Goal: Task Accomplishment & Management: Manage account settings

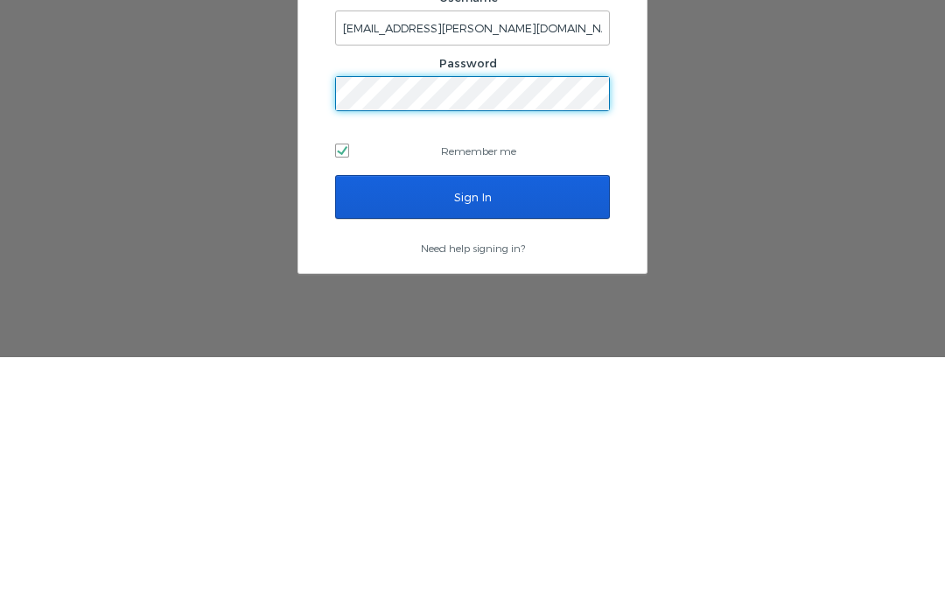
scroll to position [74, 0]
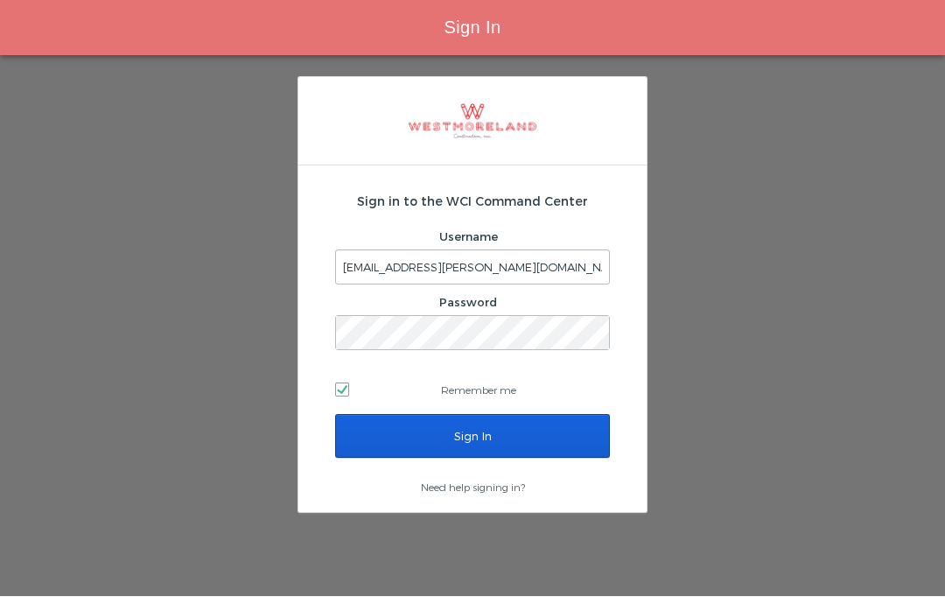
click at [509, 415] on input "Sign In" at bounding box center [472, 437] width 275 height 44
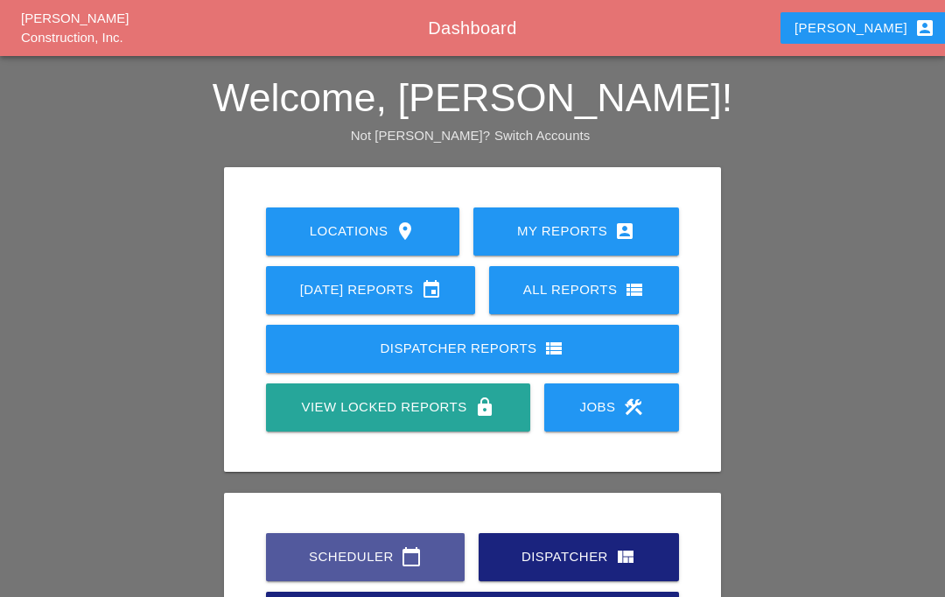
click at [402, 557] on icon "calendar_today" at bounding box center [411, 556] width 21 height 21
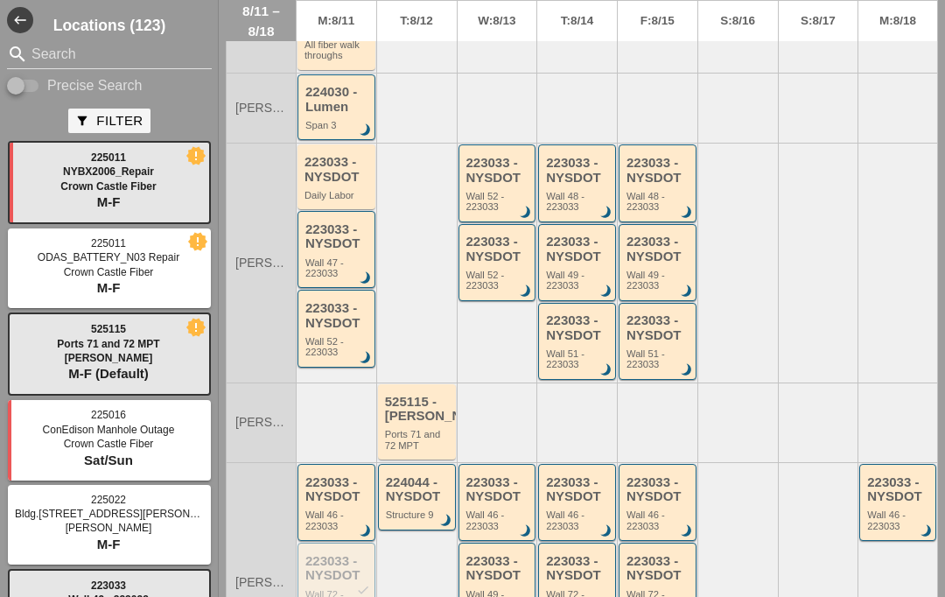
scroll to position [277, 0]
click at [30, 85] on div at bounding box center [16, 86] width 30 height 30
click at [60, 42] on input "Search" at bounding box center [110, 54] width 156 height 28
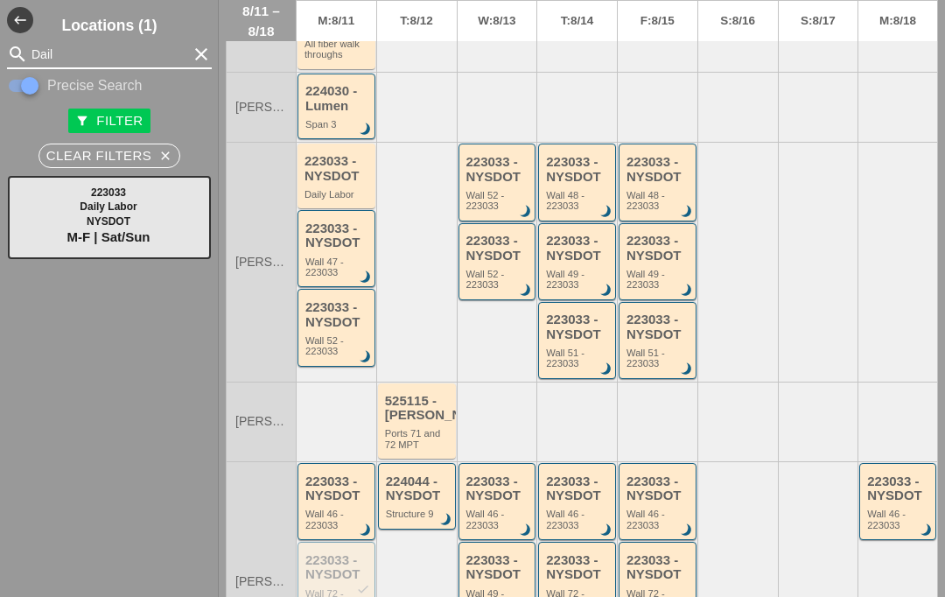
type input "Daily"
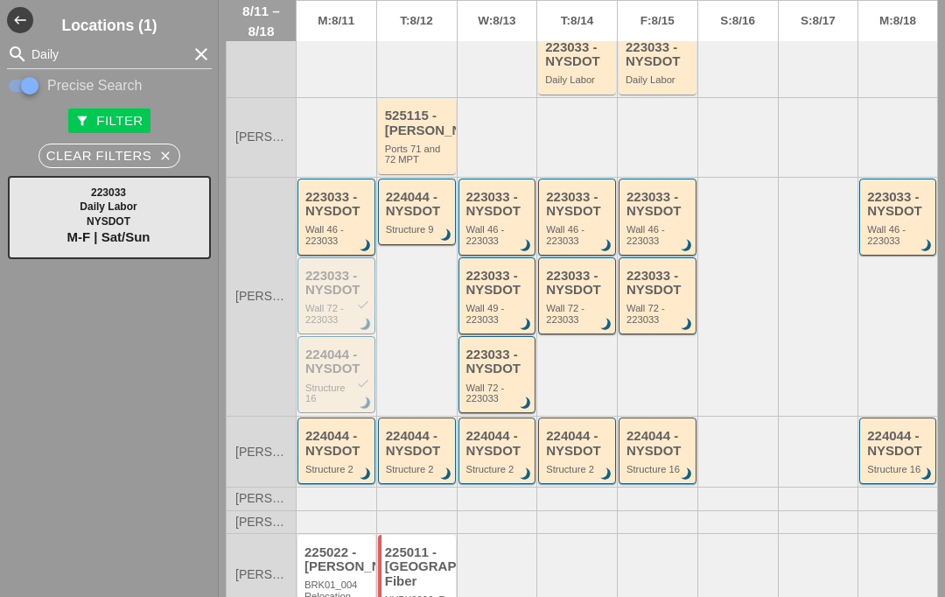
scroll to position [627, 0]
type input "Daily"
click at [408, 220] on div "224044 - NYSDOT" at bounding box center [418, 205] width 65 height 29
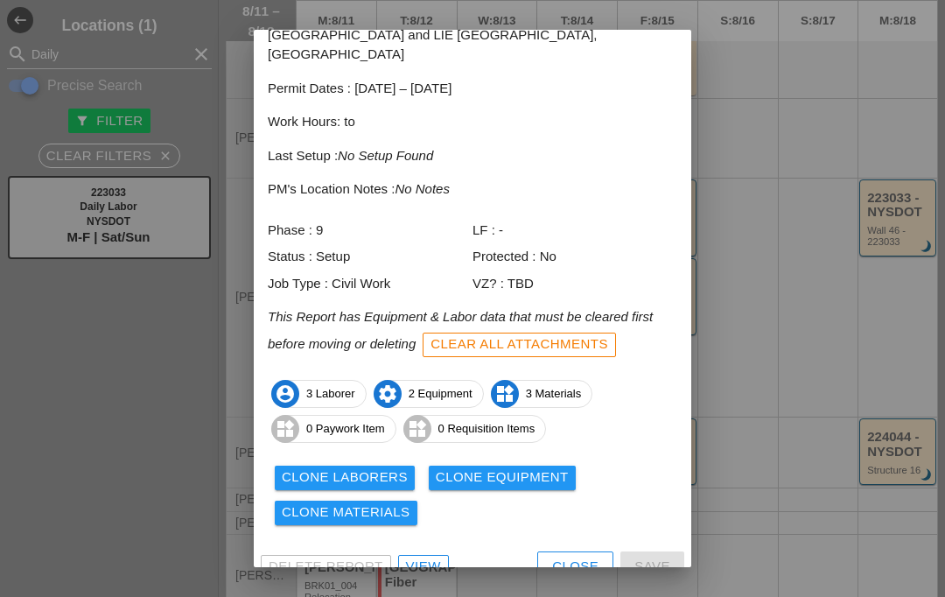
scroll to position [89, 0]
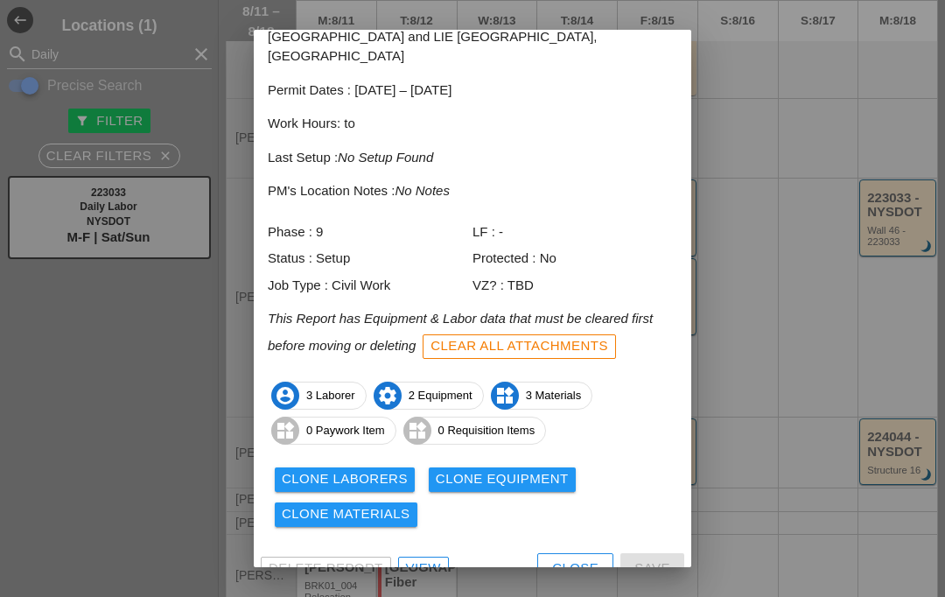
click at [425, 557] on link "View" at bounding box center [423, 569] width 51 height 25
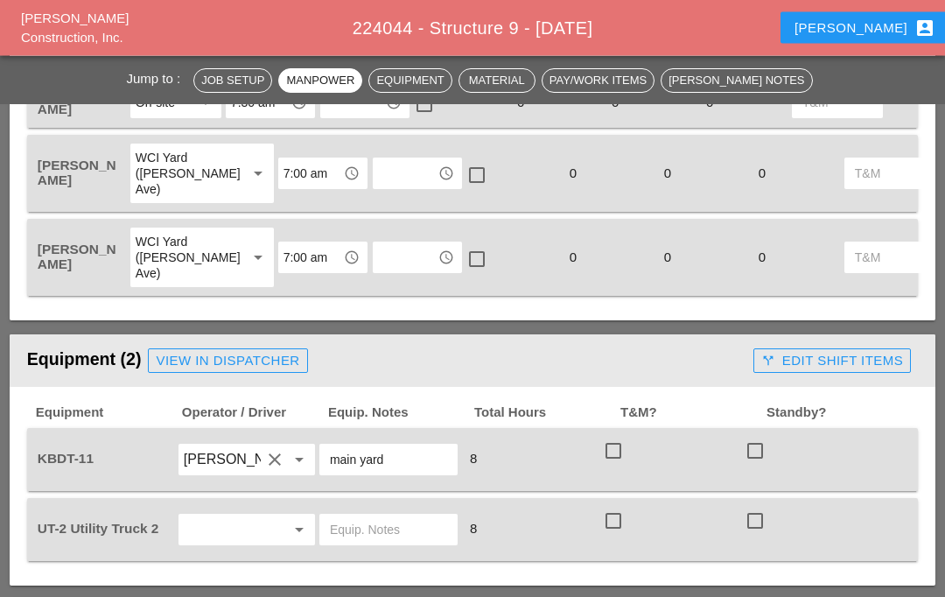
scroll to position [1033, 0]
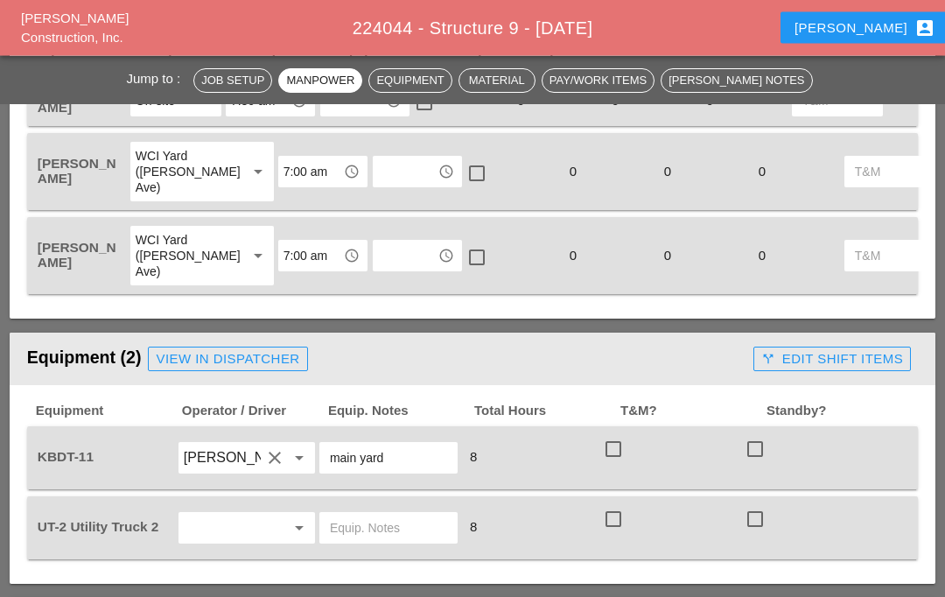
click at [235, 526] on input "text" at bounding box center [222, 529] width 77 height 28
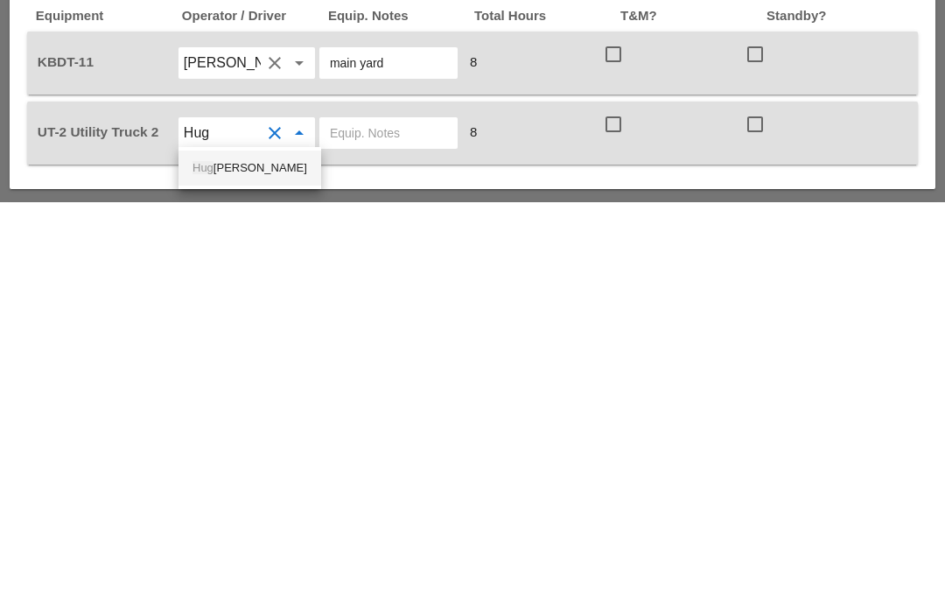
type input "[PERSON_NAME]"
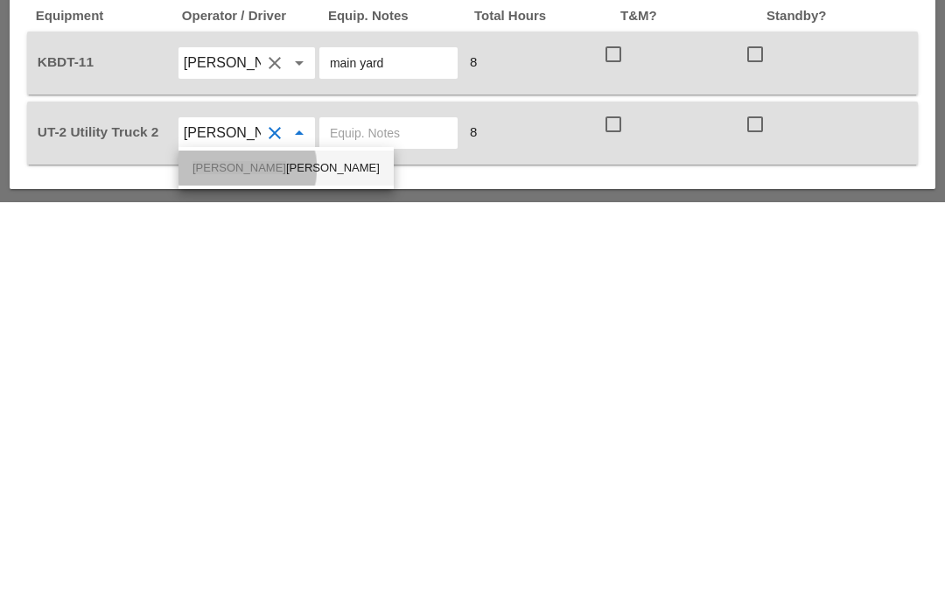
click at [256, 553] on div "[PERSON_NAME]" at bounding box center [286, 563] width 187 height 21
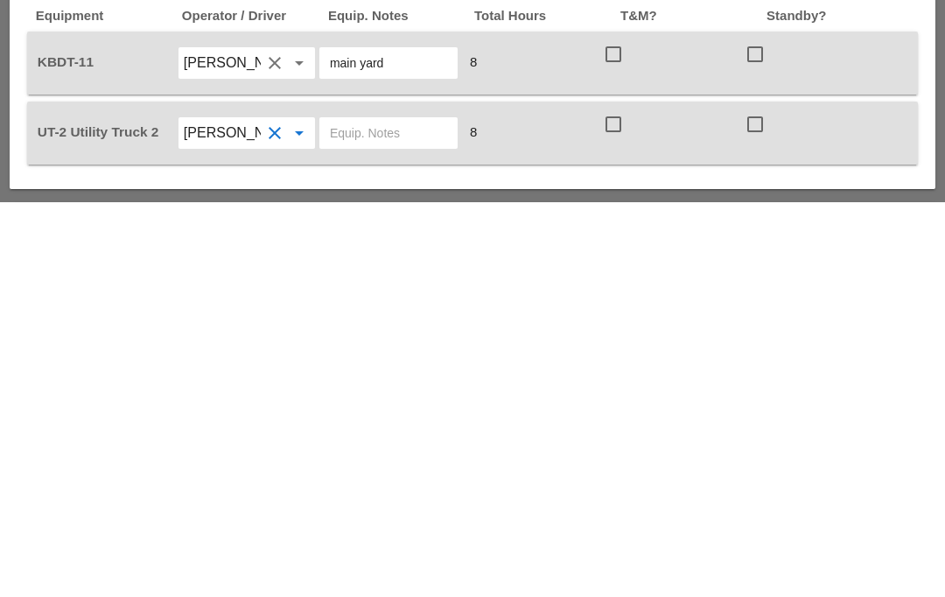
click at [385, 515] on input "text" at bounding box center [388, 529] width 117 height 28
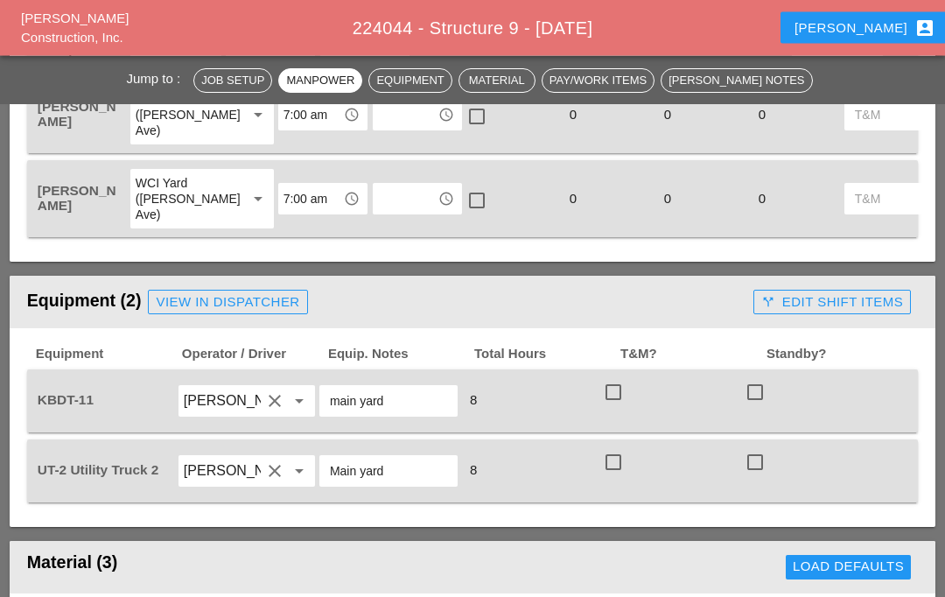
scroll to position [1090, 0]
type input "Main yard"
click at [267, 301] on div "View in Dispatcher" at bounding box center [228, 302] width 144 height 20
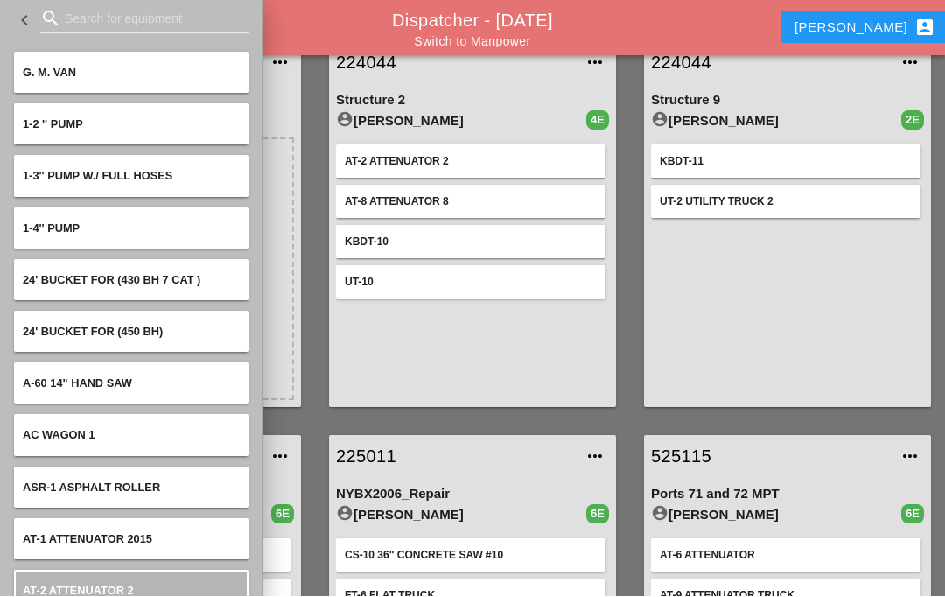
scroll to position [74, 0]
click at [149, 18] on input "Search for equipment" at bounding box center [144, 19] width 159 height 28
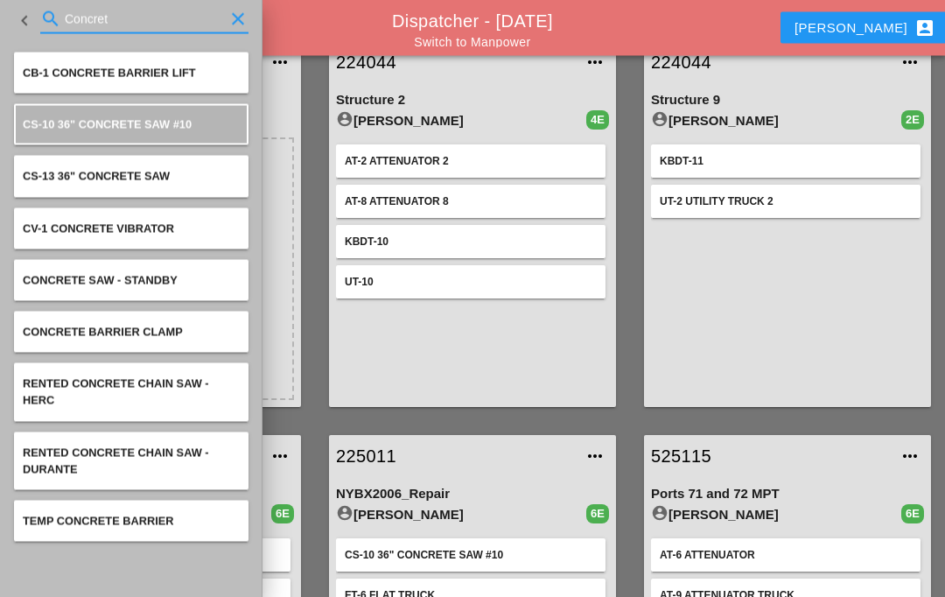
type input "Concrete"
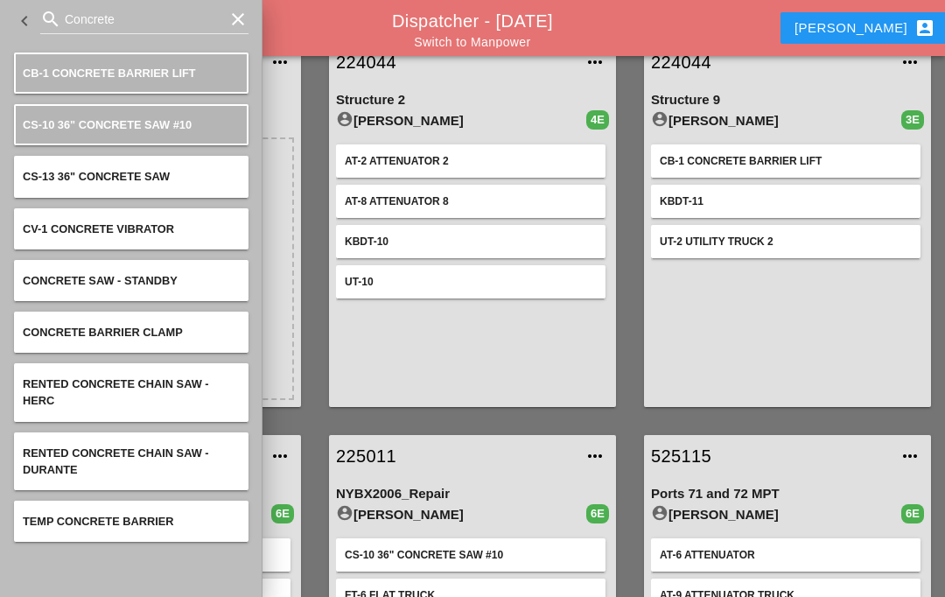
click at [150, 10] on input "Concrete" at bounding box center [144, 19] width 159 height 28
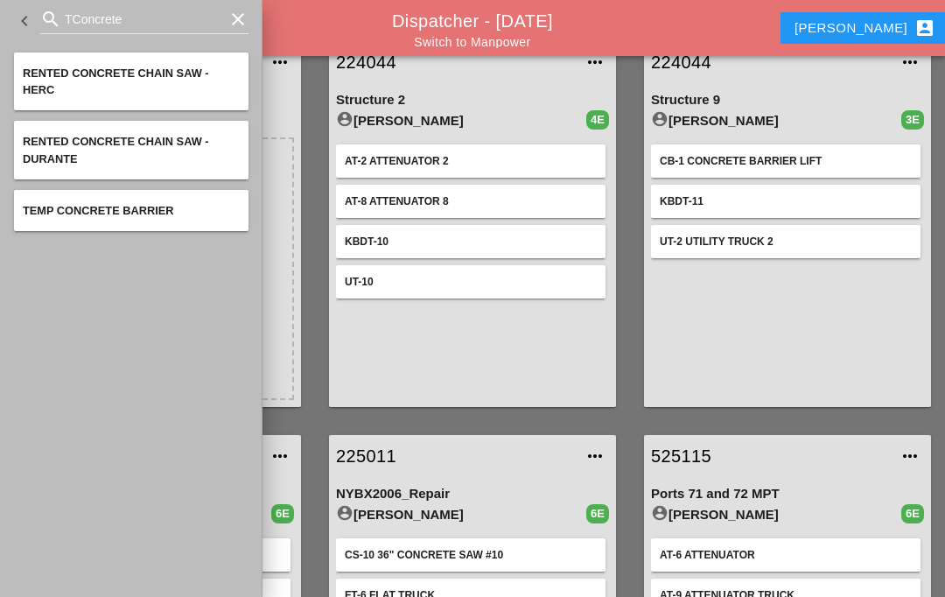
click at [157, 17] on input "TConcrete" at bounding box center [144, 19] width 159 height 28
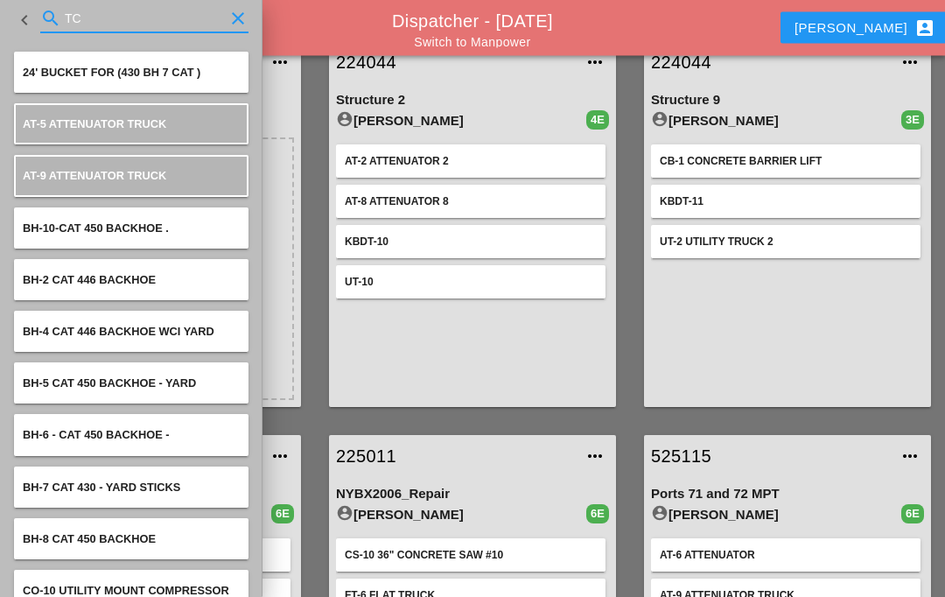
type input "T"
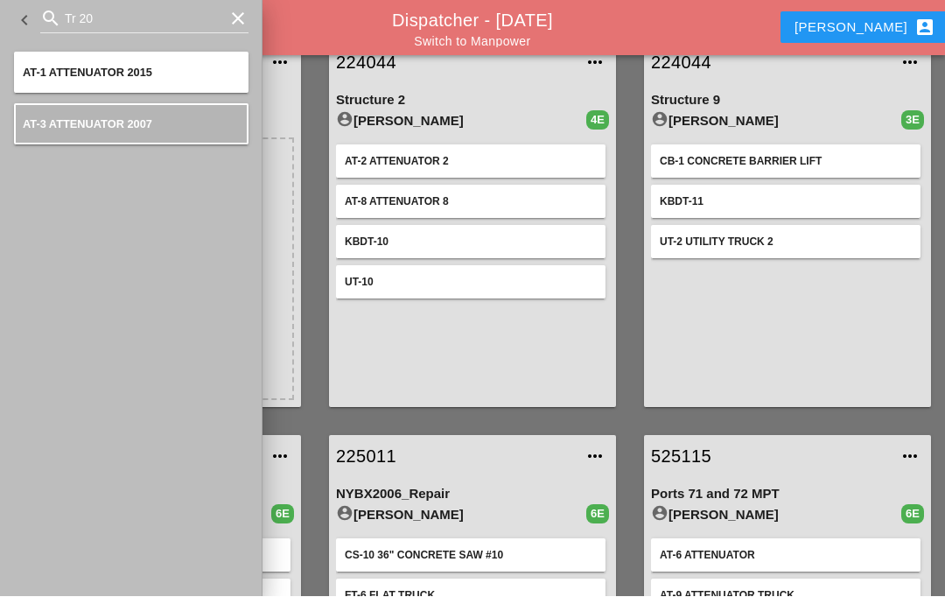
scroll to position [74, 0]
click at [147, 18] on input "Tr 20" at bounding box center [144, 19] width 159 height 28
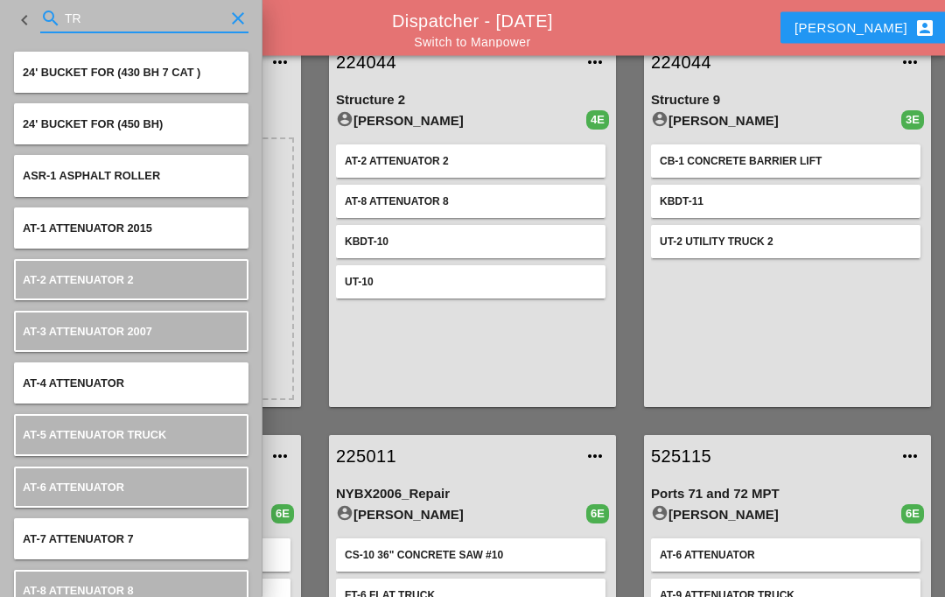
type input "T"
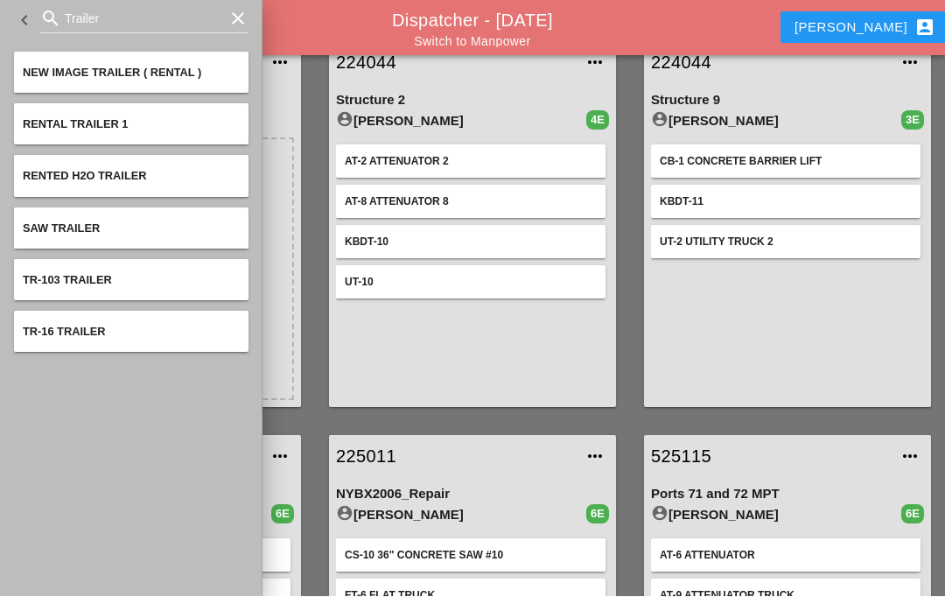
scroll to position [74, 0]
click at [177, 21] on input "Trailer" at bounding box center [144, 19] width 159 height 28
click at [154, 11] on input "Trailer" at bounding box center [144, 19] width 159 height 28
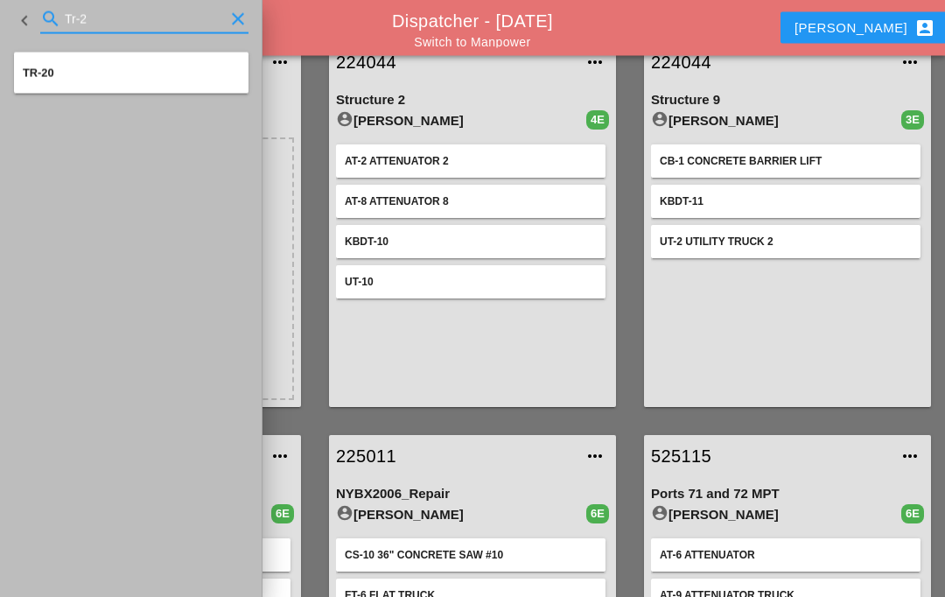
type input "Tr-20"
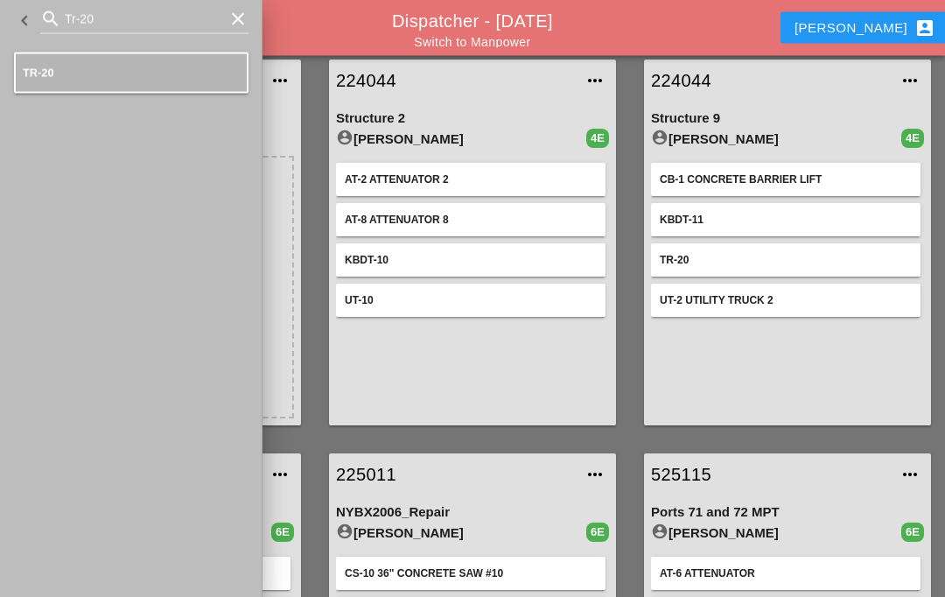
scroll to position [46, 0]
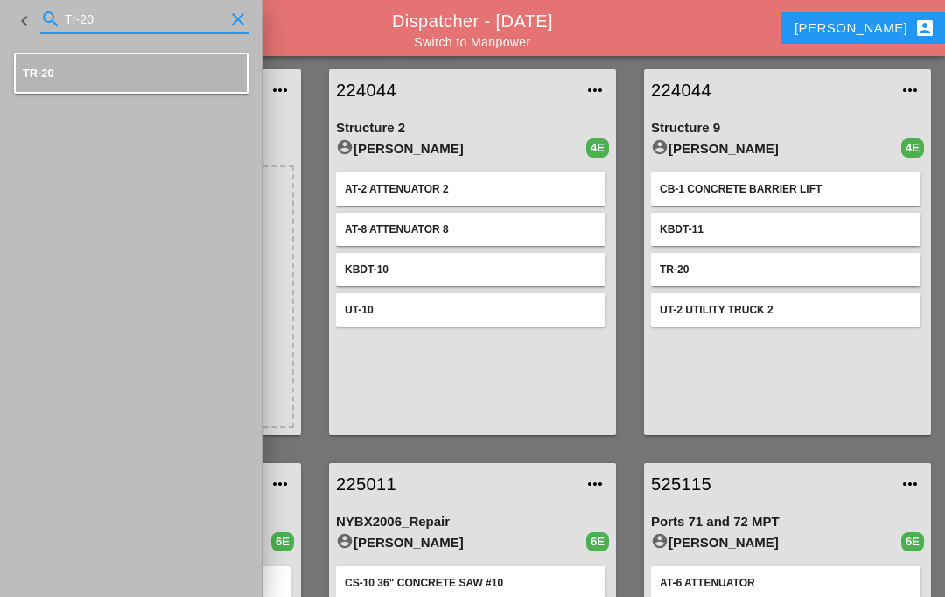
click at [712, 90] on link "224044" at bounding box center [770, 90] width 238 height 26
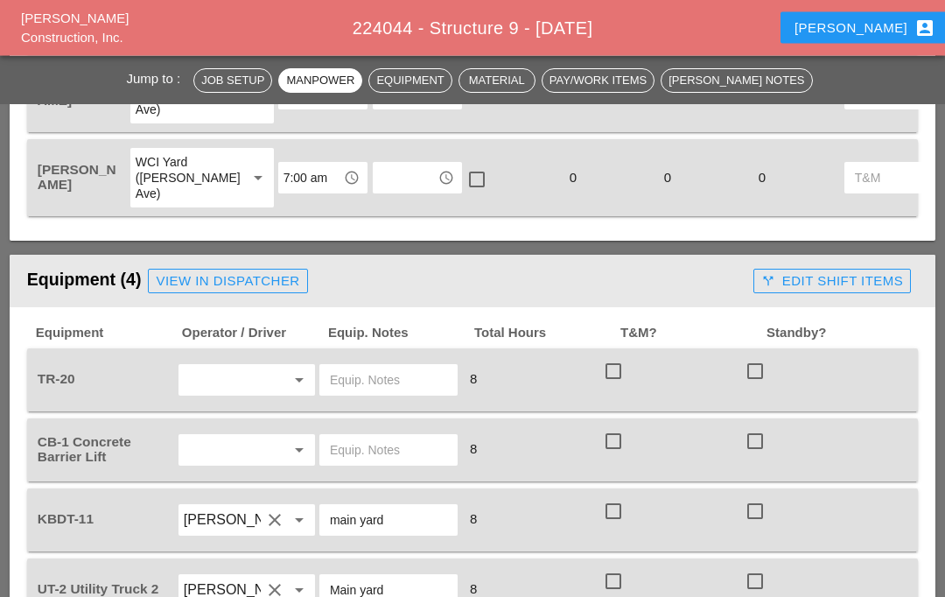
scroll to position [1112, 0]
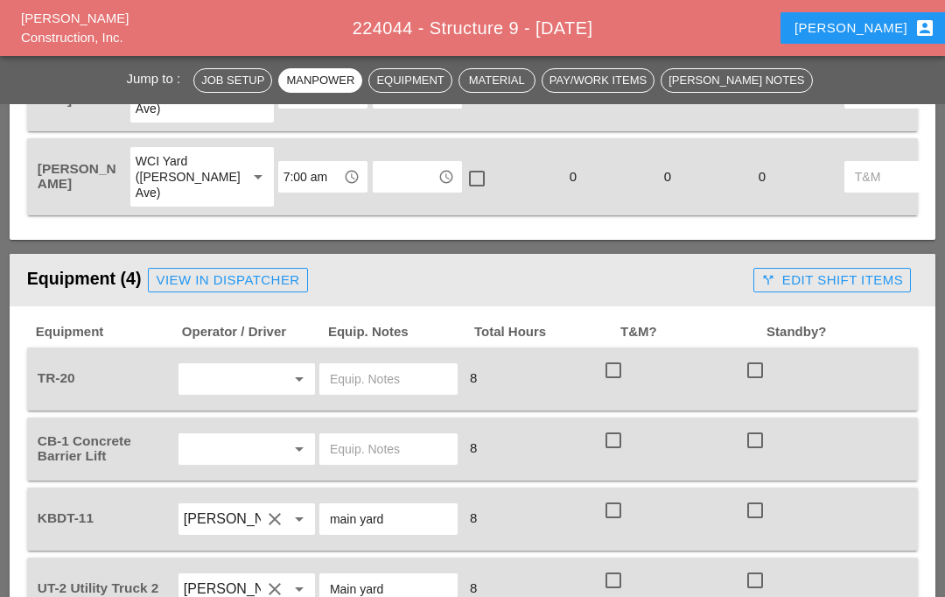
click at [256, 379] on input "text" at bounding box center [222, 379] width 77 height 28
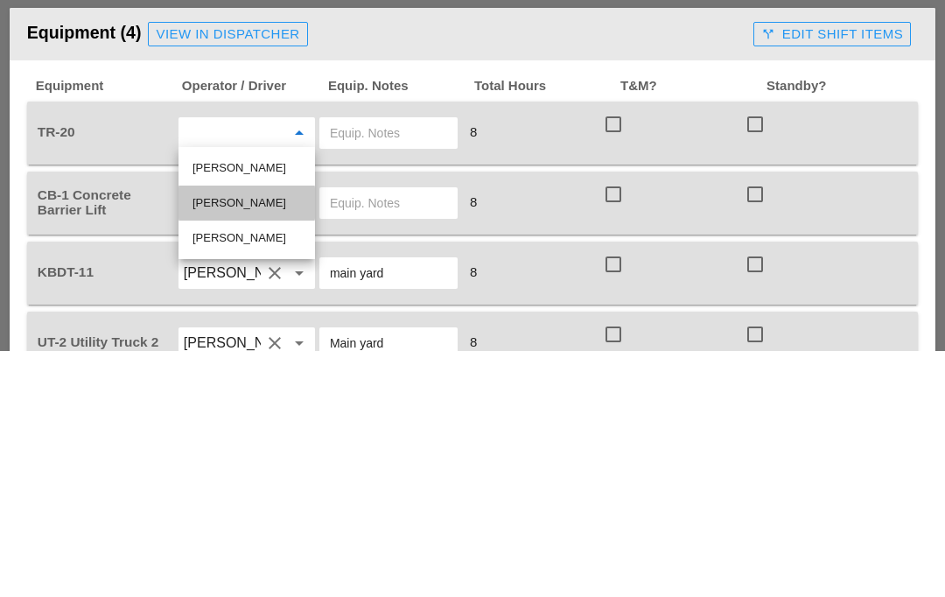
click at [263, 438] on div "[PERSON_NAME]" at bounding box center [247, 448] width 109 height 21
click at [377, 365] on input "text" at bounding box center [388, 379] width 117 height 28
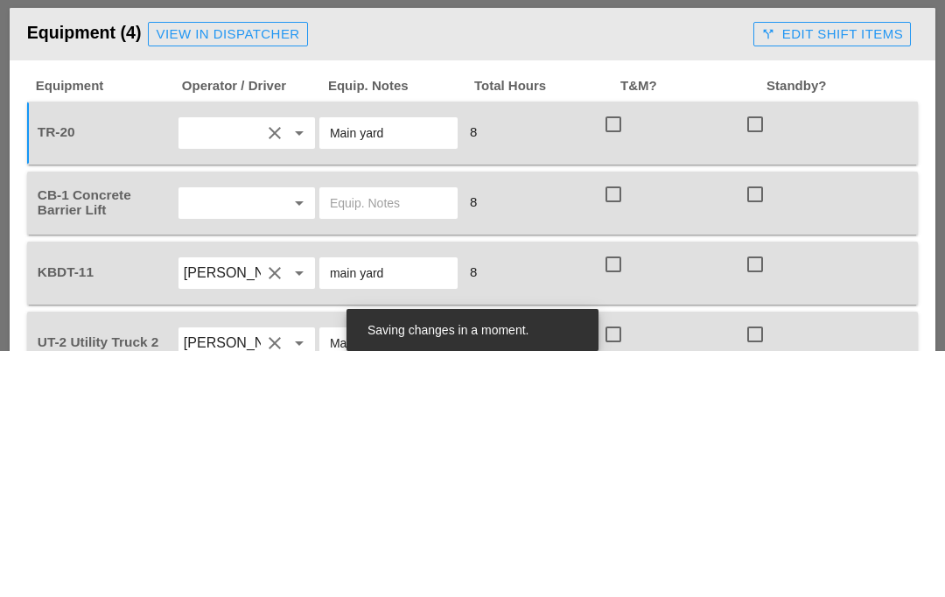
type input "Main yard"
click at [257, 435] on input "text" at bounding box center [222, 449] width 77 height 28
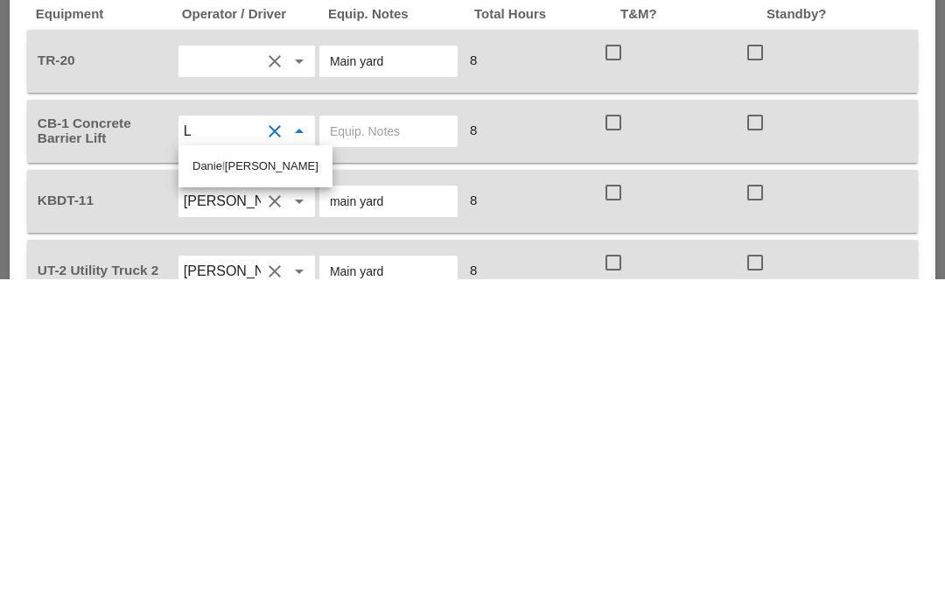
type input "L"
click at [260, 508] on div "L uis [PERSON_NAME]" at bounding box center [256, 518] width 126 height 21
click at [390, 435] on input "text" at bounding box center [388, 449] width 117 height 28
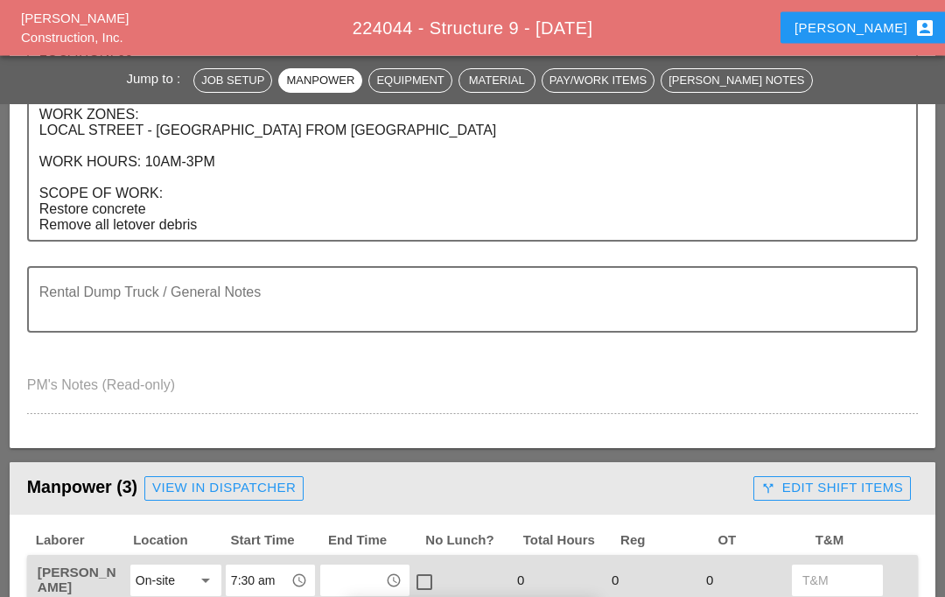
scroll to position [548, 0]
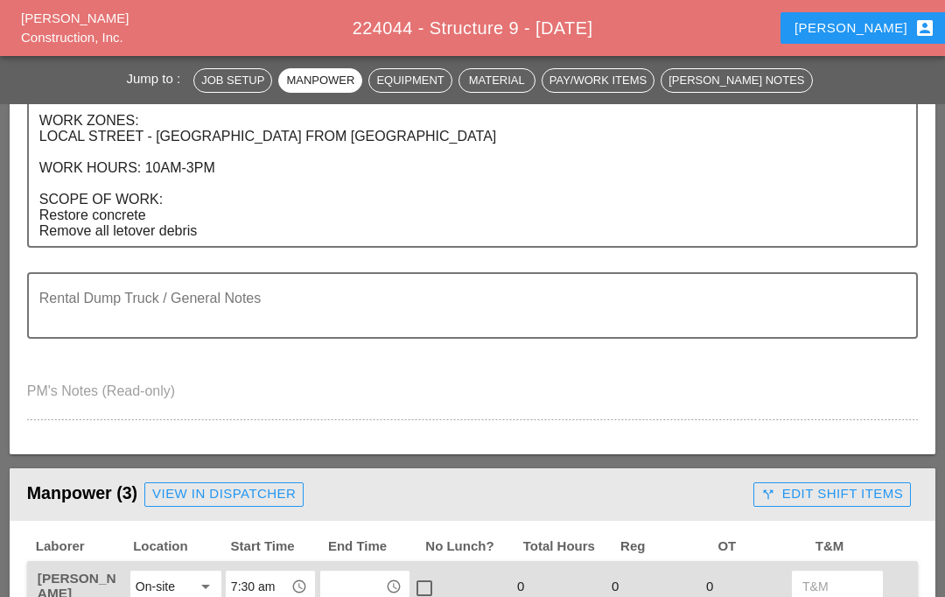
type input "Main yard"
click at [179, 214] on textarea "LOCATION: 09 NEW SIGN STRUCTURE NO.: N0835 EXISTING SIGN STRUCTURE NO.: N2847 W…" at bounding box center [465, 145] width 852 height 202
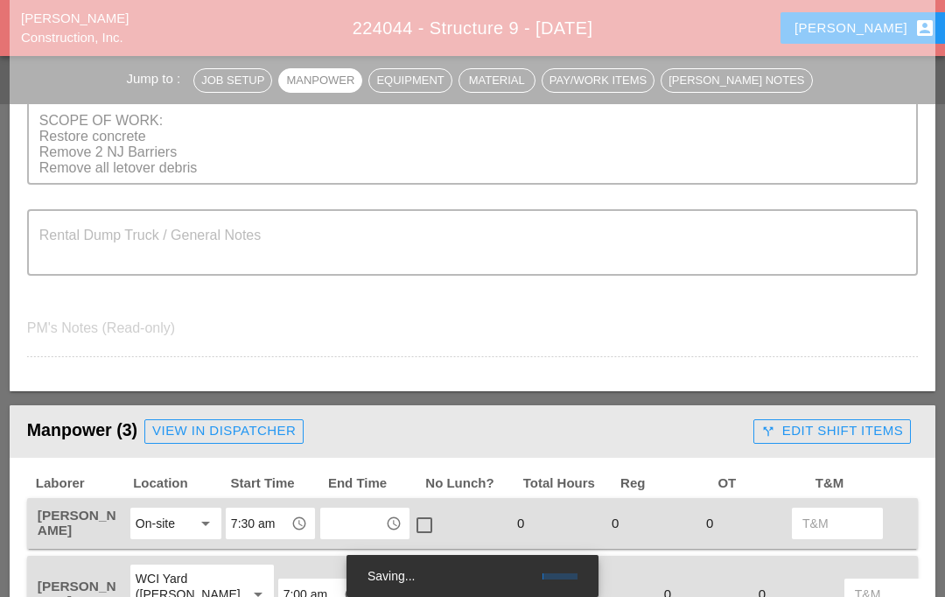
scroll to position [652, 0]
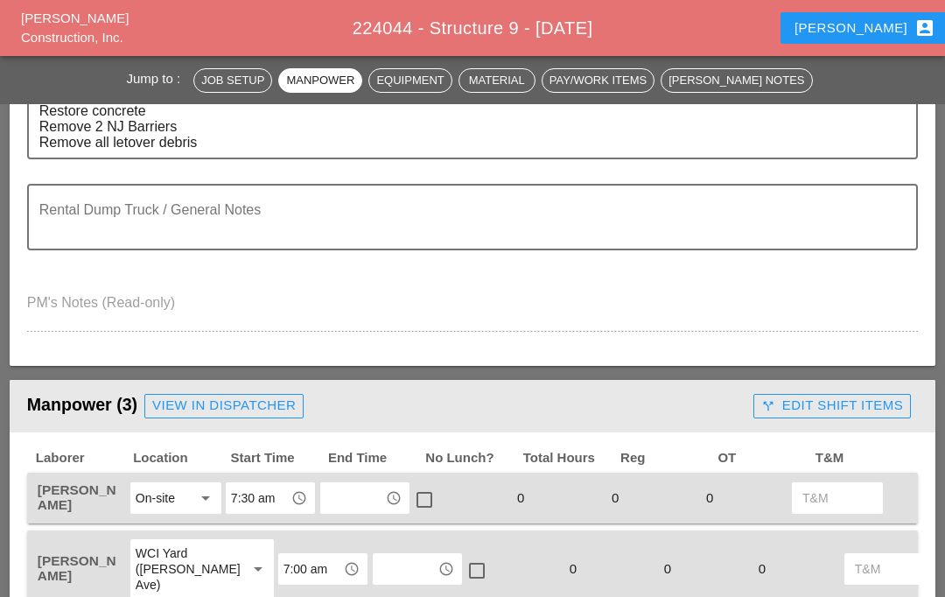
click at [242, 143] on textarea "LOCATION: 09 NEW SIGN STRUCTURE NO.: N0835 EXISTING SIGN STRUCTURE NO.: N2847 W…" at bounding box center [465, 49] width 852 height 218
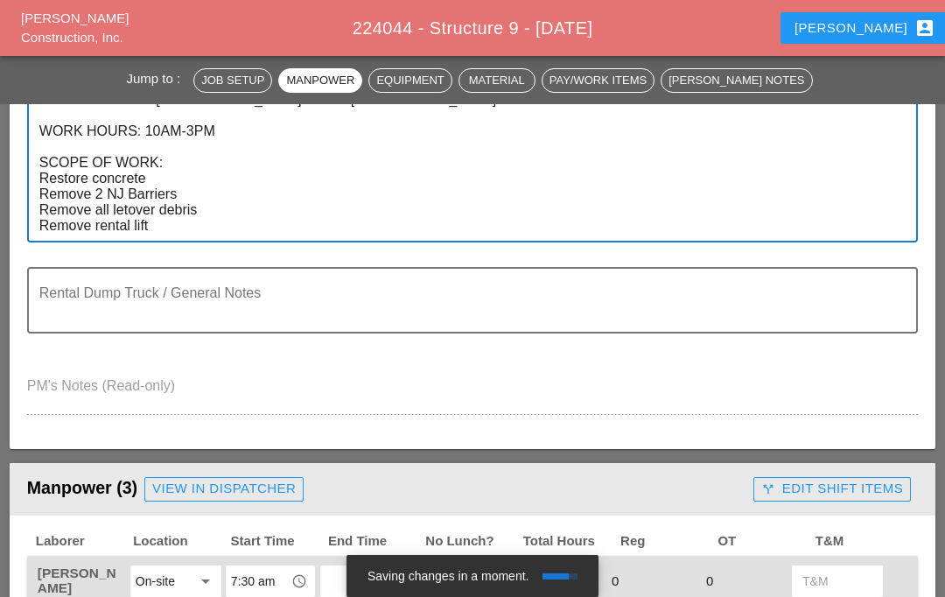
scroll to position [585, 0]
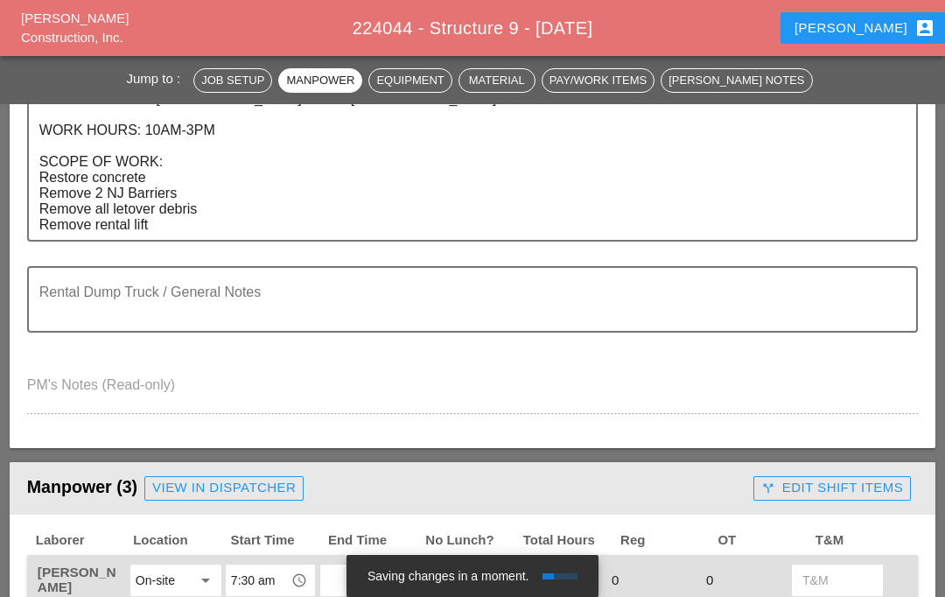
click at [140, 204] on textarea "LOCATION: 09 NEW SIGN STRUCTURE NO.: N0835 EXISTING SIGN STRUCTURE NO.: N2847 W…" at bounding box center [465, 123] width 852 height 234
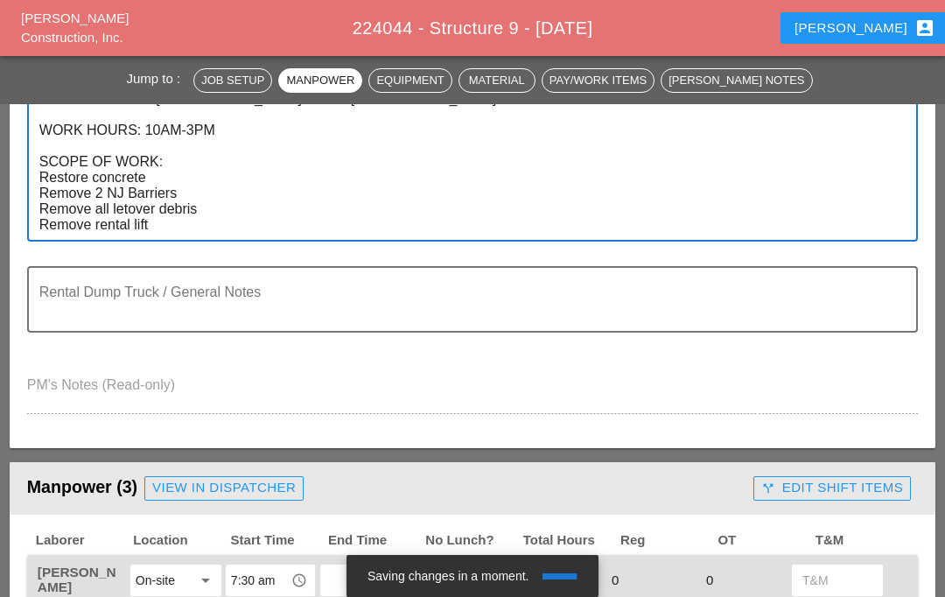
scroll to position [576, 0]
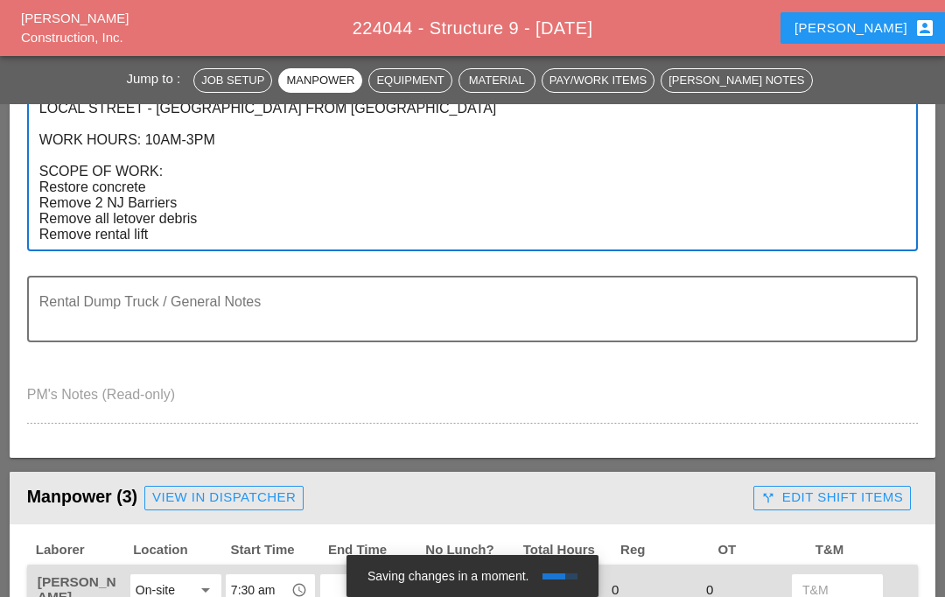
type textarea "LOCATION: 09 NEW SIGN STRUCTURE NO.: N0835 EXISTING SIGN STRUCTURE NO.: N2847 W…"
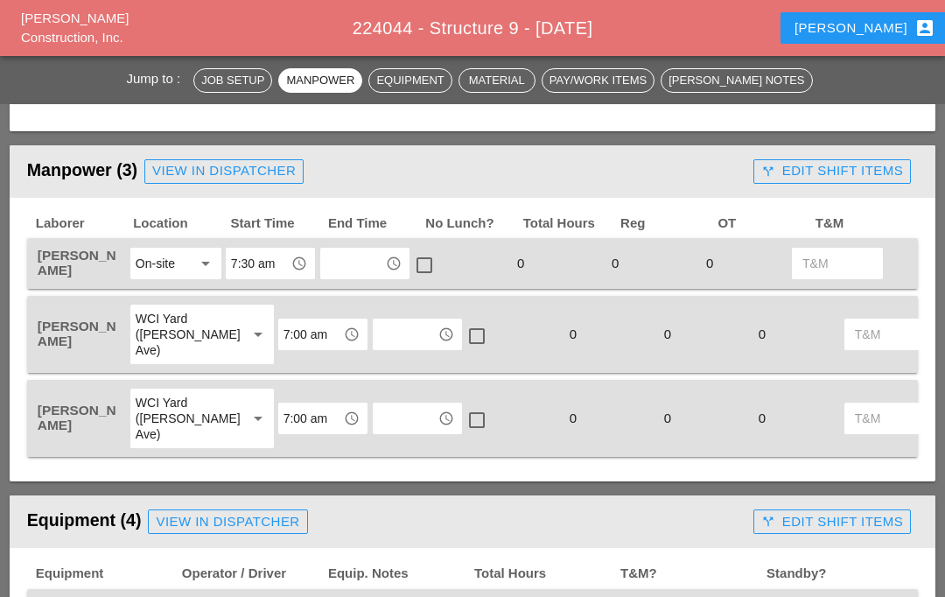
scroll to position [900, 0]
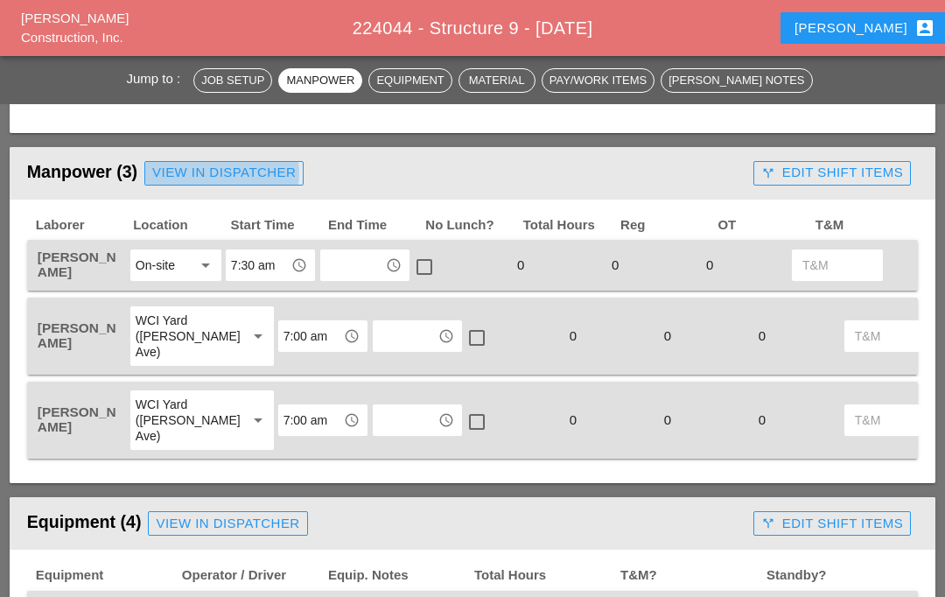
click at [242, 172] on div "View in Dispatcher" at bounding box center [224, 173] width 144 height 20
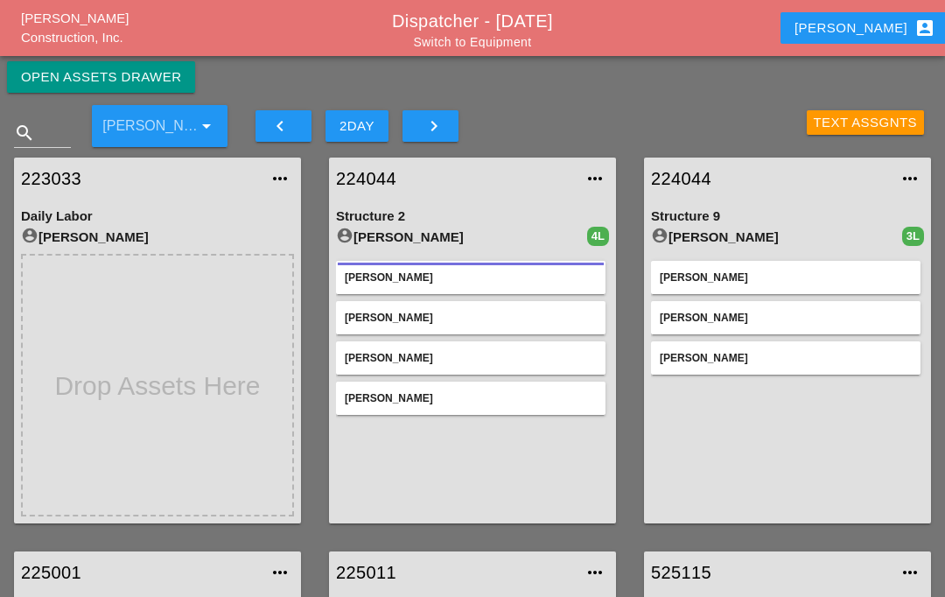
click at [46, 56] on div "Open Assets Drawer search [PERSON_NAME] arrow_drop_down keyboard_arrow_left 2DA…" at bounding box center [472, 493] width 945 height 875
click at [58, 74] on div "Open Assets Drawer" at bounding box center [101, 77] width 160 height 20
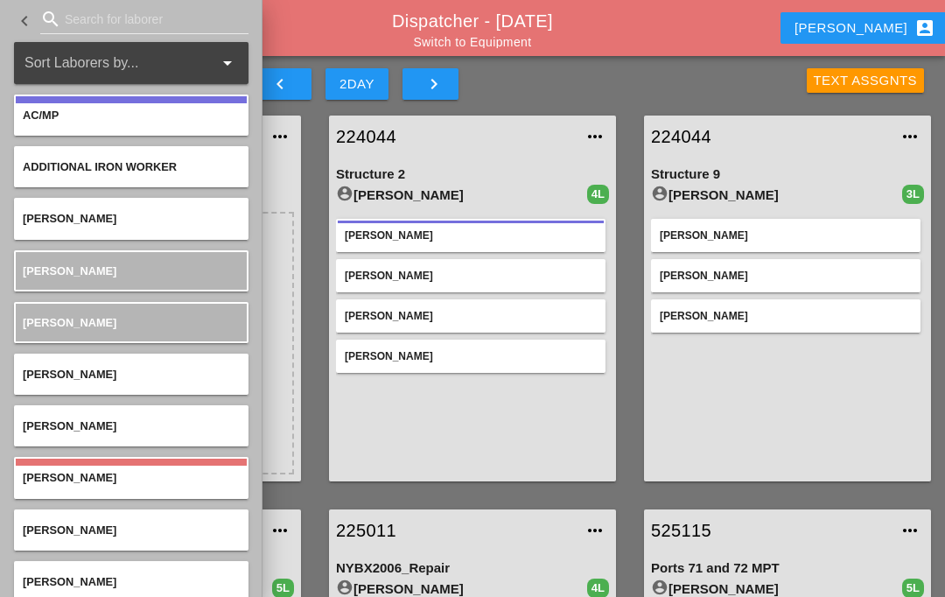
click at [65, 18] on input "Search for laborer" at bounding box center [144, 19] width 159 height 28
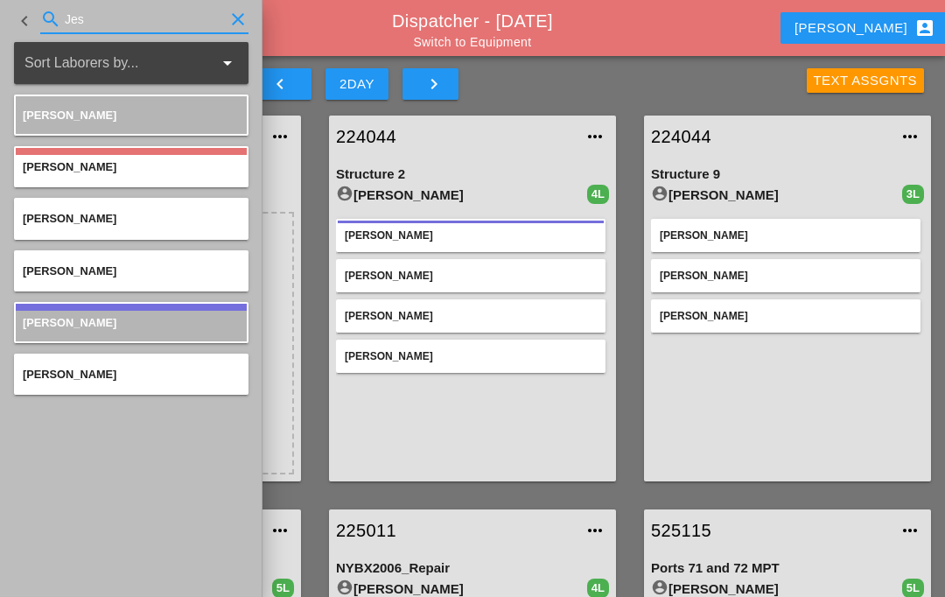
type input "[PERSON_NAME]"
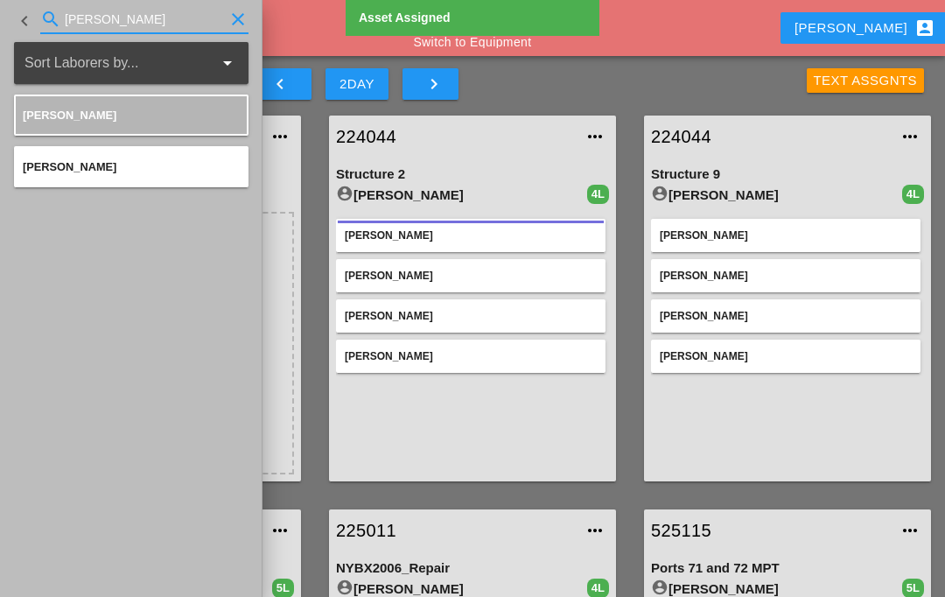
click at [678, 128] on link "224044" at bounding box center [770, 136] width 238 height 26
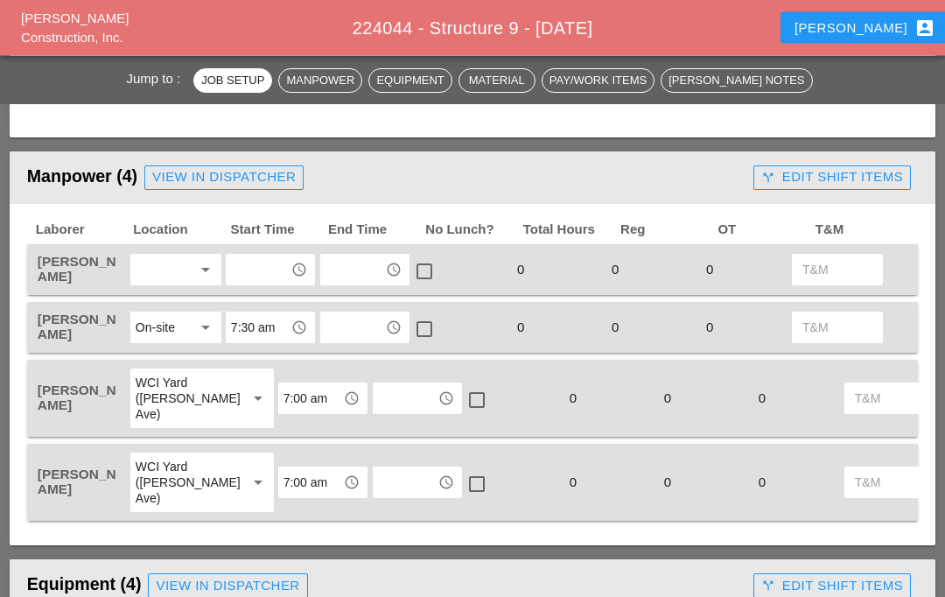
scroll to position [900, 0]
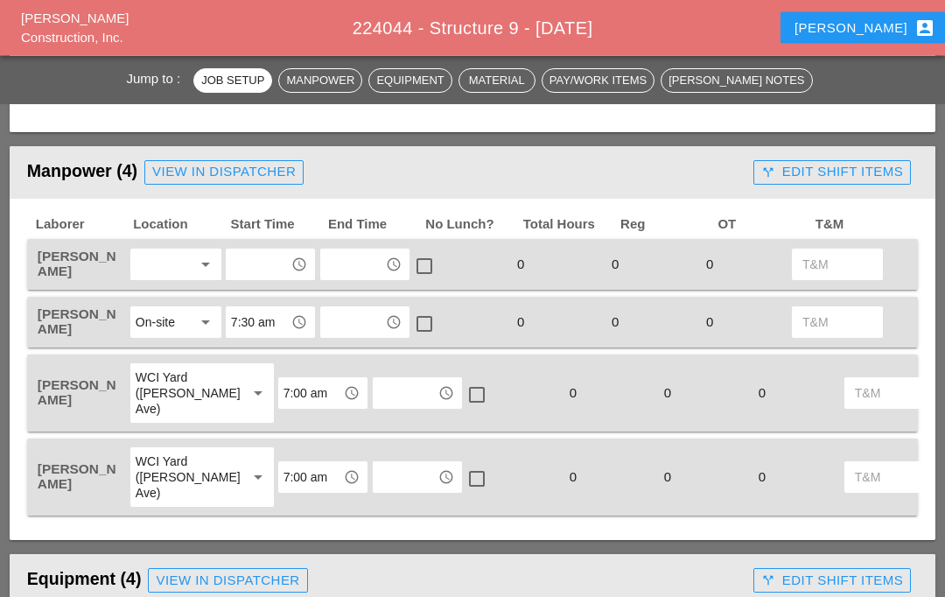
click at [173, 275] on div at bounding box center [164, 265] width 56 height 28
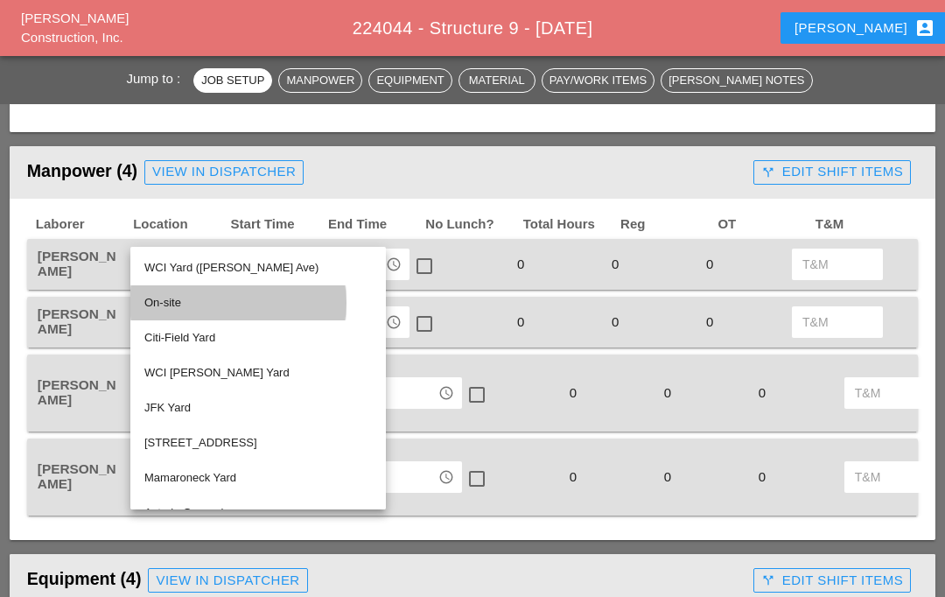
click at [172, 304] on div "On-site" at bounding box center [258, 302] width 228 height 21
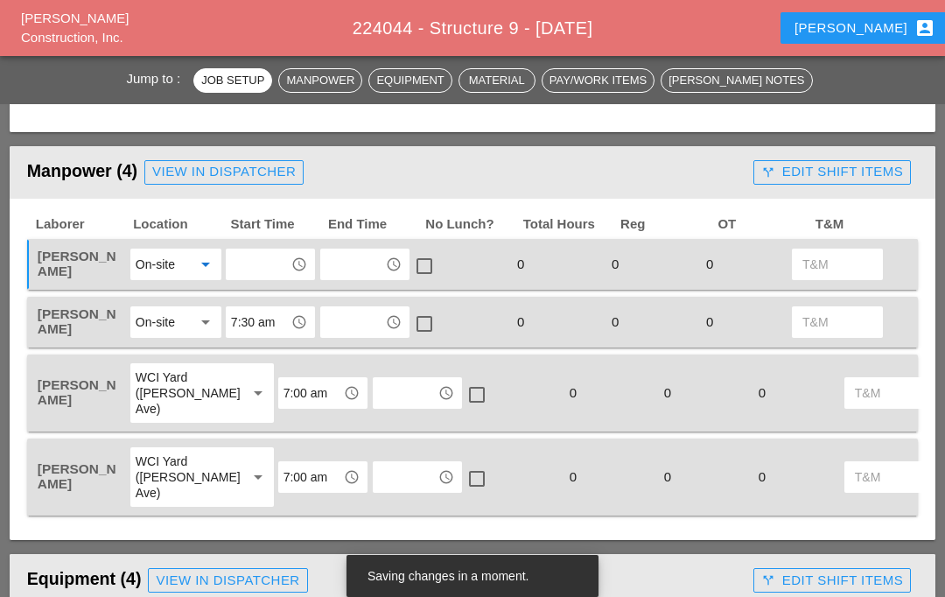
click at [269, 254] on input "text" at bounding box center [258, 264] width 54 height 28
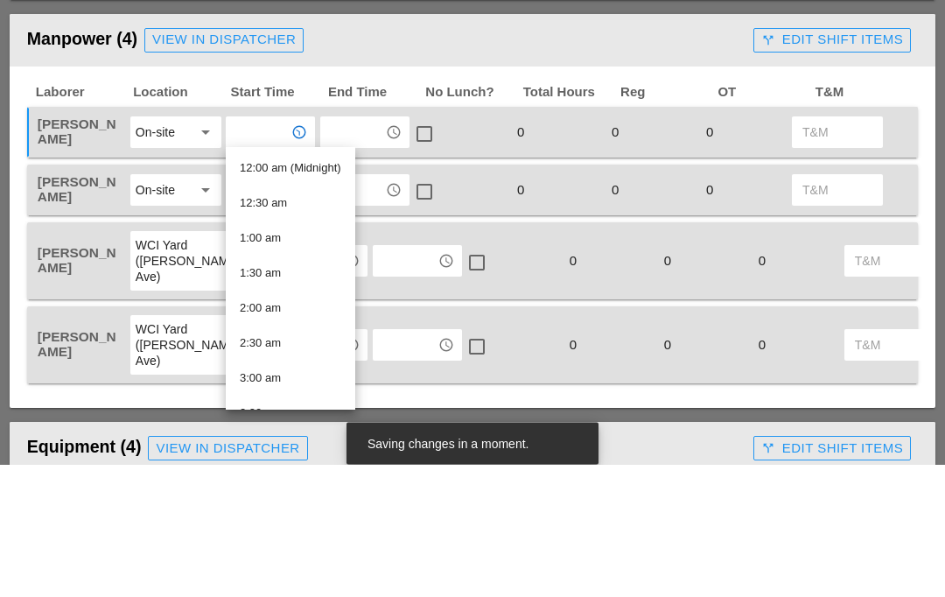
type input "7"
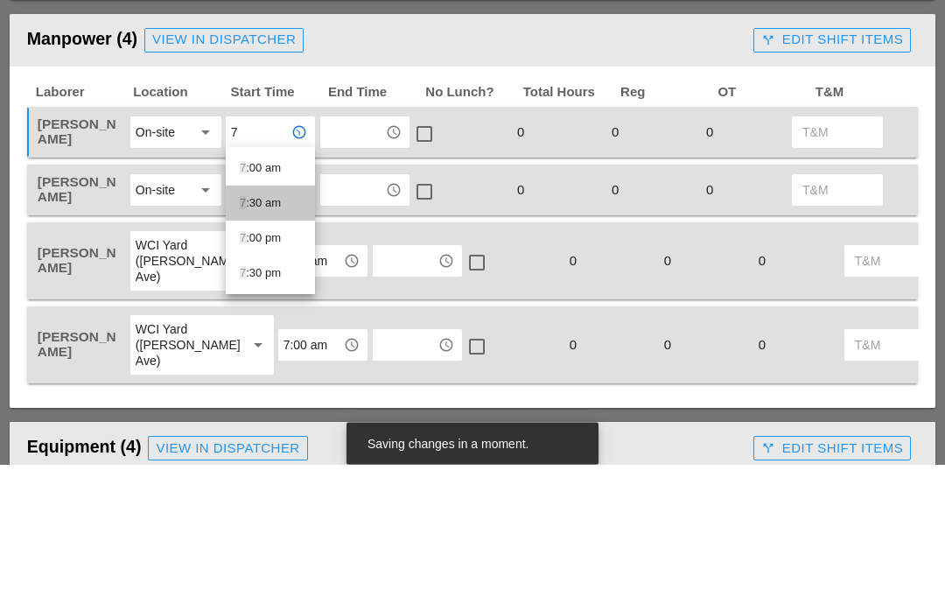
click at [277, 326] on div "7 :30 am" at bounding box center [270, 336] width 61 height 21
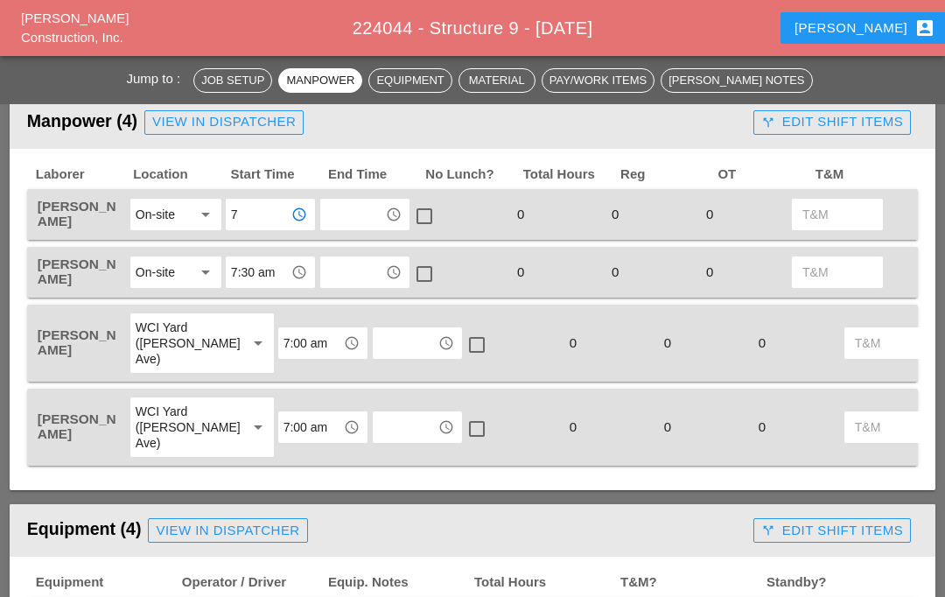
scroll to position [980, 0]
